Goal: Transaction & Acquisition: Purchase product/service

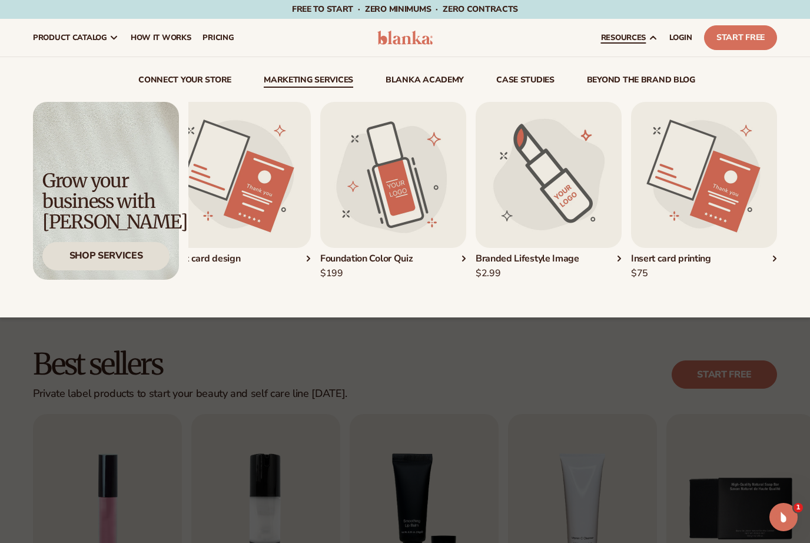
click at [88, 252] on div "Shop Services" at bounding box center [105, 256] width 127 height 28
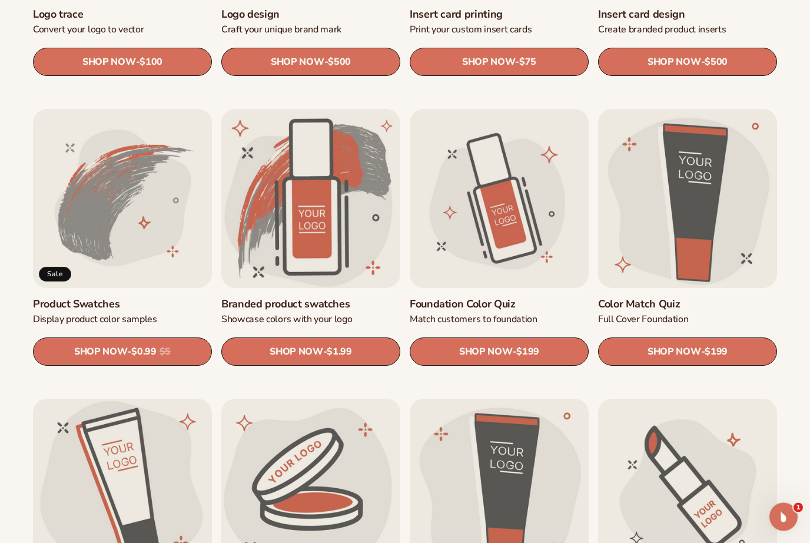
scroll to position [588, 0]
click at [86, 349] on span "SHOP NOW" at bounding box center [100, 350] width 53 height 11
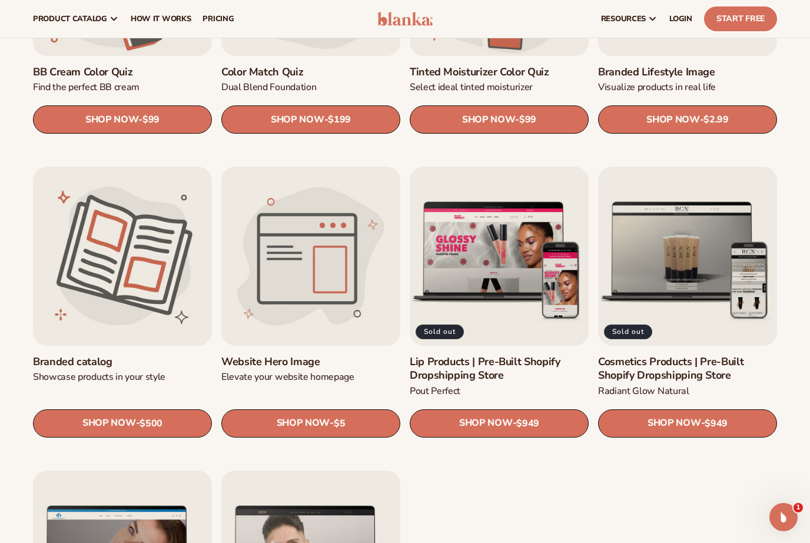
scroll to position [1109, 0]
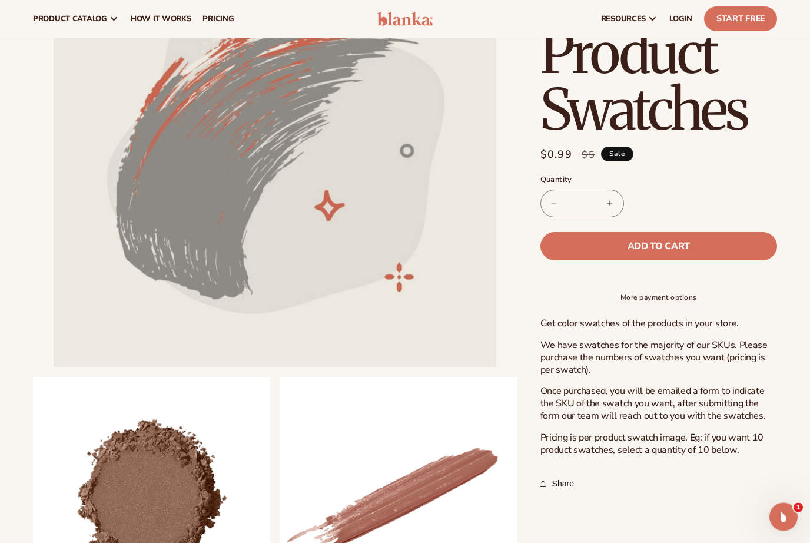
scroll to position [157, 0]
